Goal: Navigation & Orientation: Find specific page/section

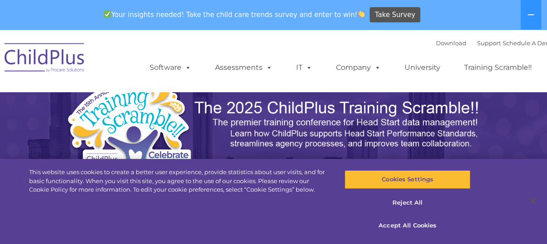
select select "MEDIUM"
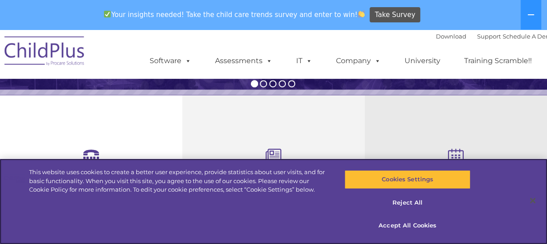
scroll to position [285, 0]
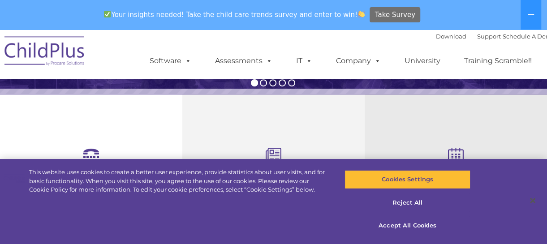
click at [390, 14] on span "Take Survey" at bounding box center [395, 15] width 40 height 16
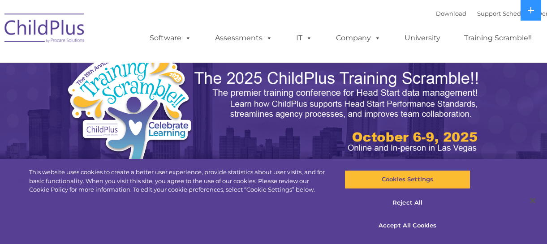
scroll to position [285, 0]
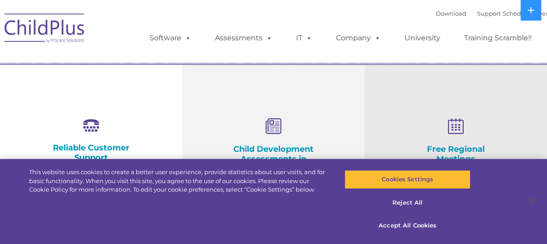
select select "MEDIUM"
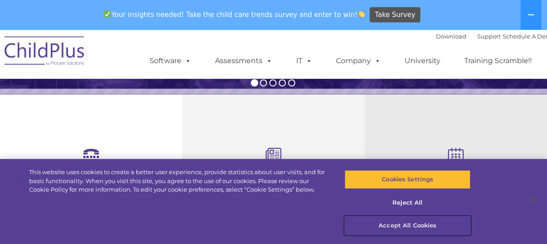
click at [402, 226] on button "Accept All Cookies" at bounding box center [407, 225] width 126 height 19
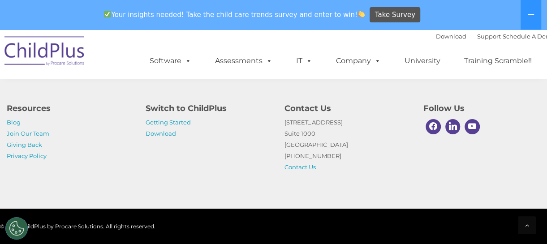
scroll to position [1128, 0]
click at [32, 134] on link "Join Our Team" at bounding box center [28, 133] width 43 height 7
